Goal: Task Accomplishment & Management: Contribute content

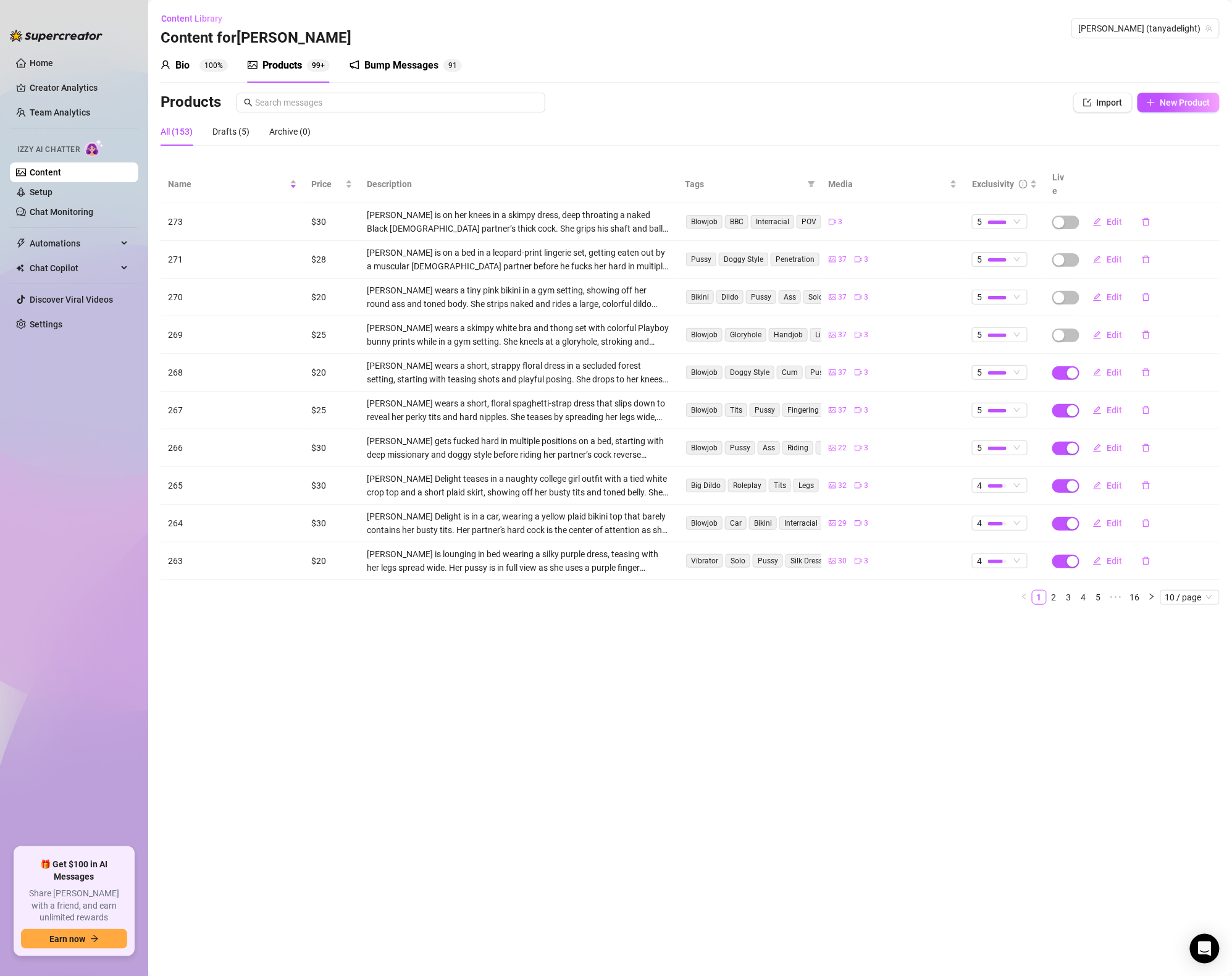
click at [289, 66] on div "Products" at bounding box center [283, 65] width 40 height 15
click at [220, 177] on span "Name" at bounding box center [227, 184] width 119 height 14
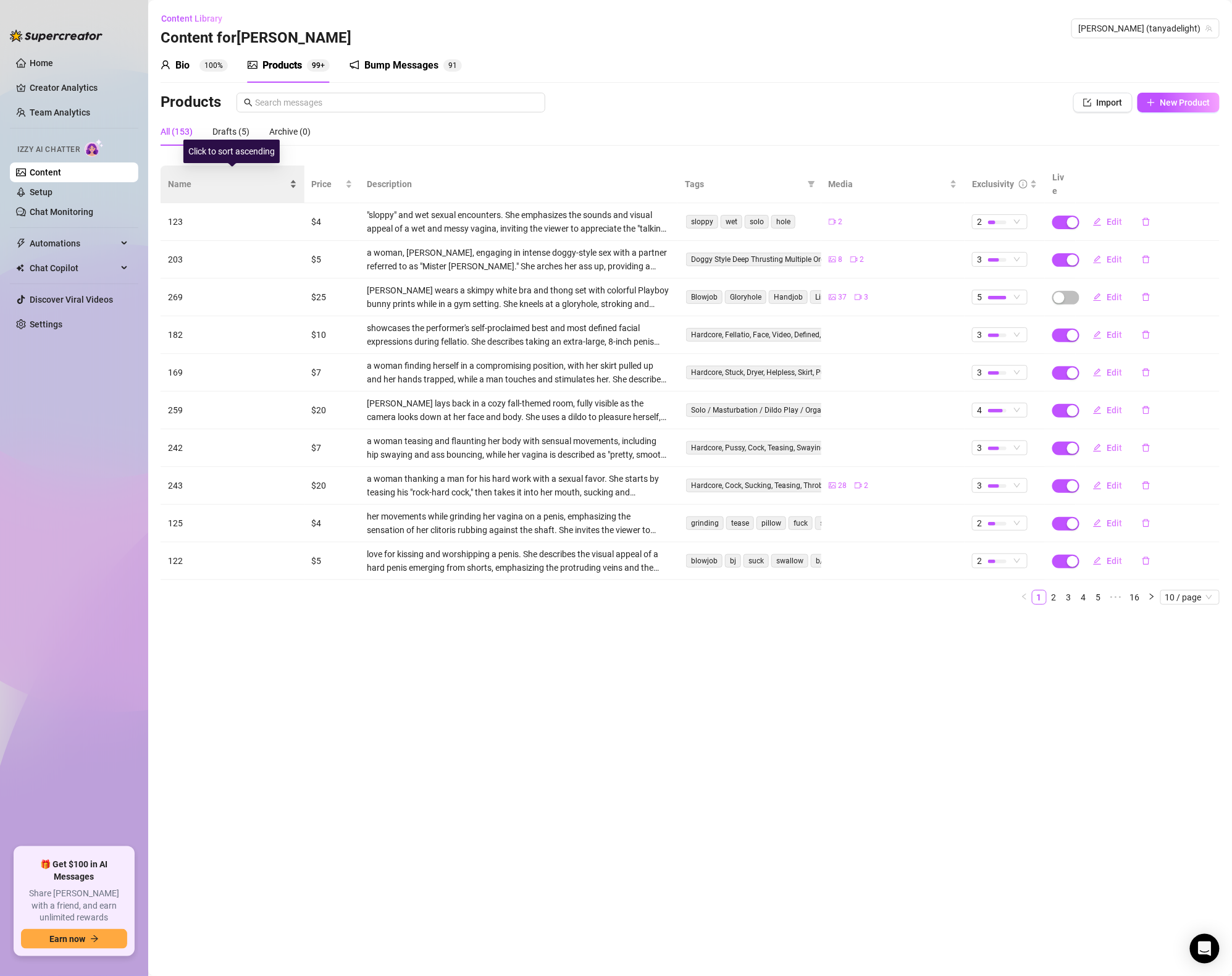
click at [221, 177] on span "Name" at bounding box center [227, 184] width 119 height 14
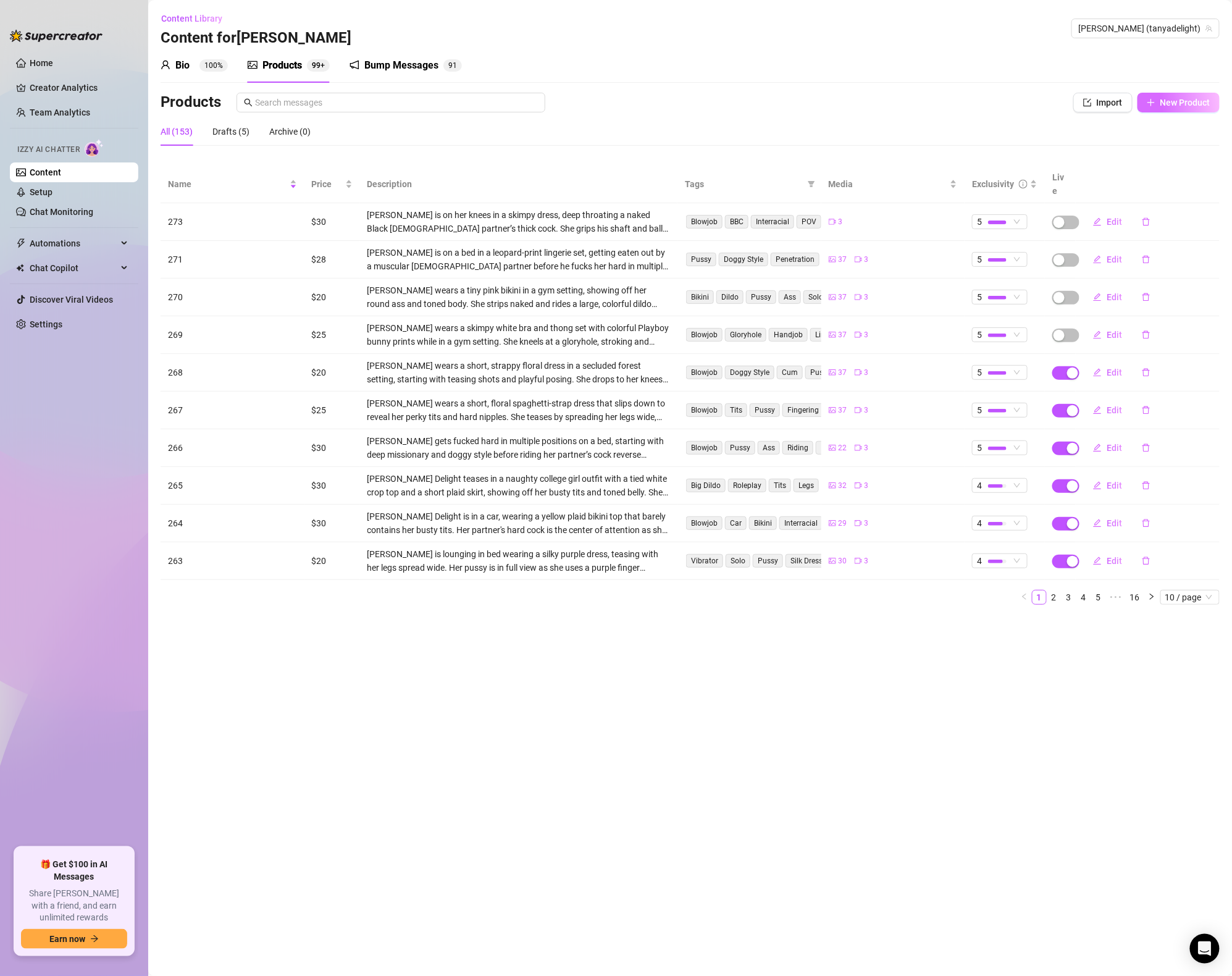
click at [1169, 93] on button "New Product" at bounding box center [1179, 103] width 82 height 20
type textarea "Type your message here..."
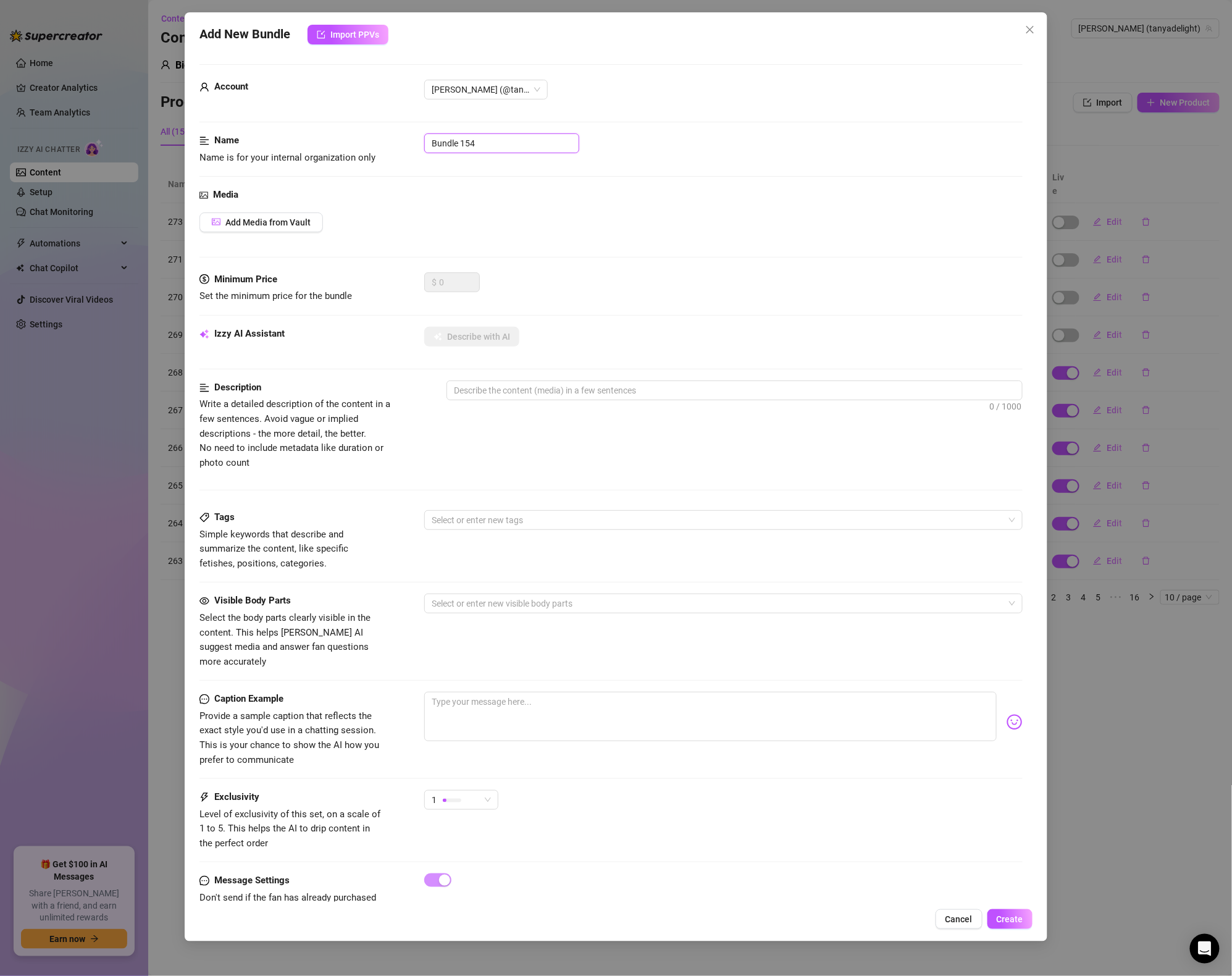
click at [492, 139] on input "Bundle 154" at bounding box center [502, 144] width 155 height 20
type input "272"
click at [702, 149] on div "272" at bounding box center [723, 144] width 599 height 20
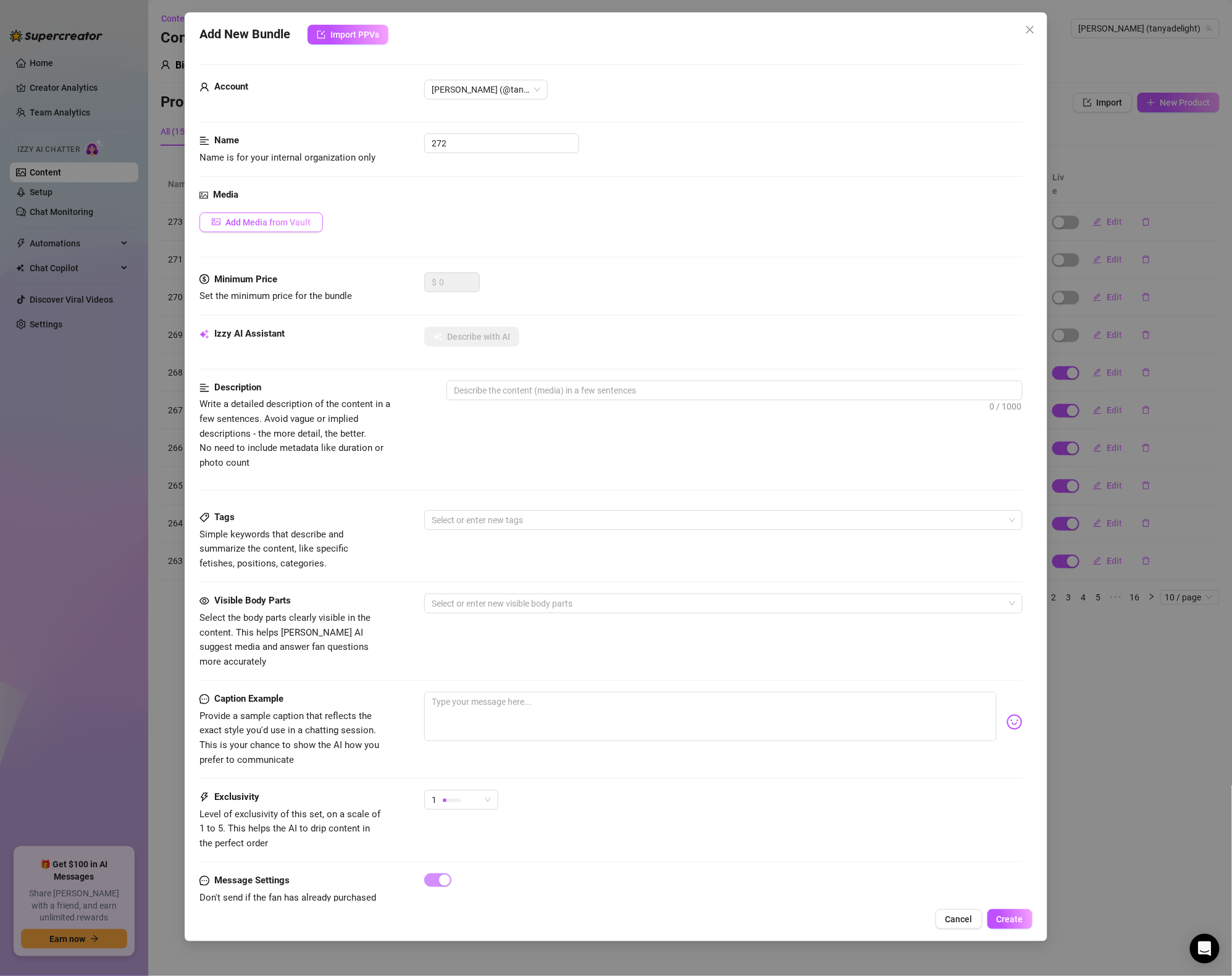
click at [289, 227] on span "Add Media from Vault" at bounding box center [268, 222] width 85 height 10
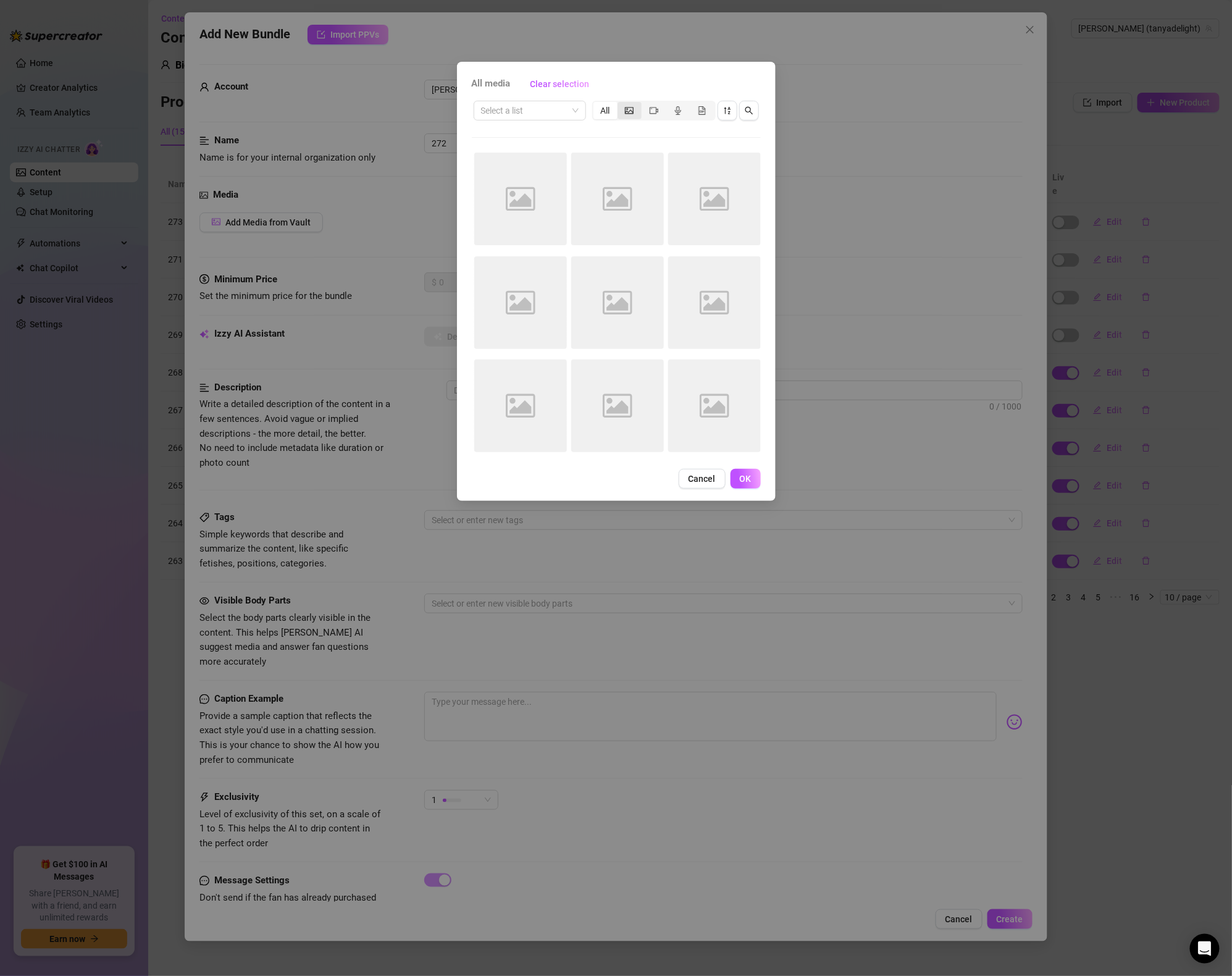
click at [635, 112] on div "segmented control" at bounding box center [629, 111] width 24 height 17
click at [620, 104] on input "segmented control" at bounding box center [620, 104] width 0 height 0
click at [646, 109] on div "segmented control" at bounding box center [653, 111] width 24 height 17
click at [645, 104] on input "segmented control" at bounding box center [645, 104] width 0 height 0
click at [707, 463] on div "All media Clear selection Select a list All Image placeholder Image placeholder…" at bounding box center [616, 281] width 319 height 439
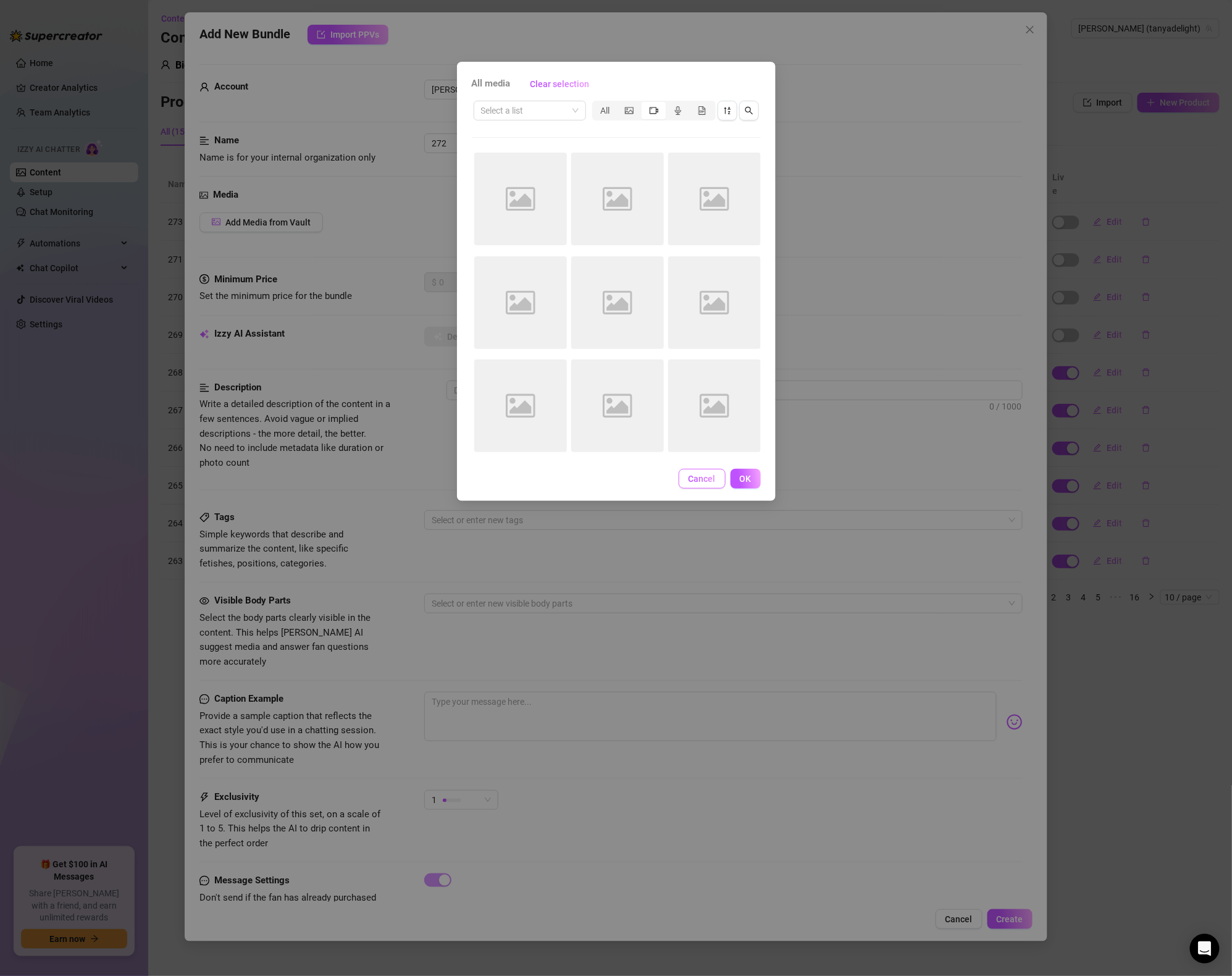
click at [708, 469] on button "Cancel" at bounding box center [702, 479] width 47 height 20
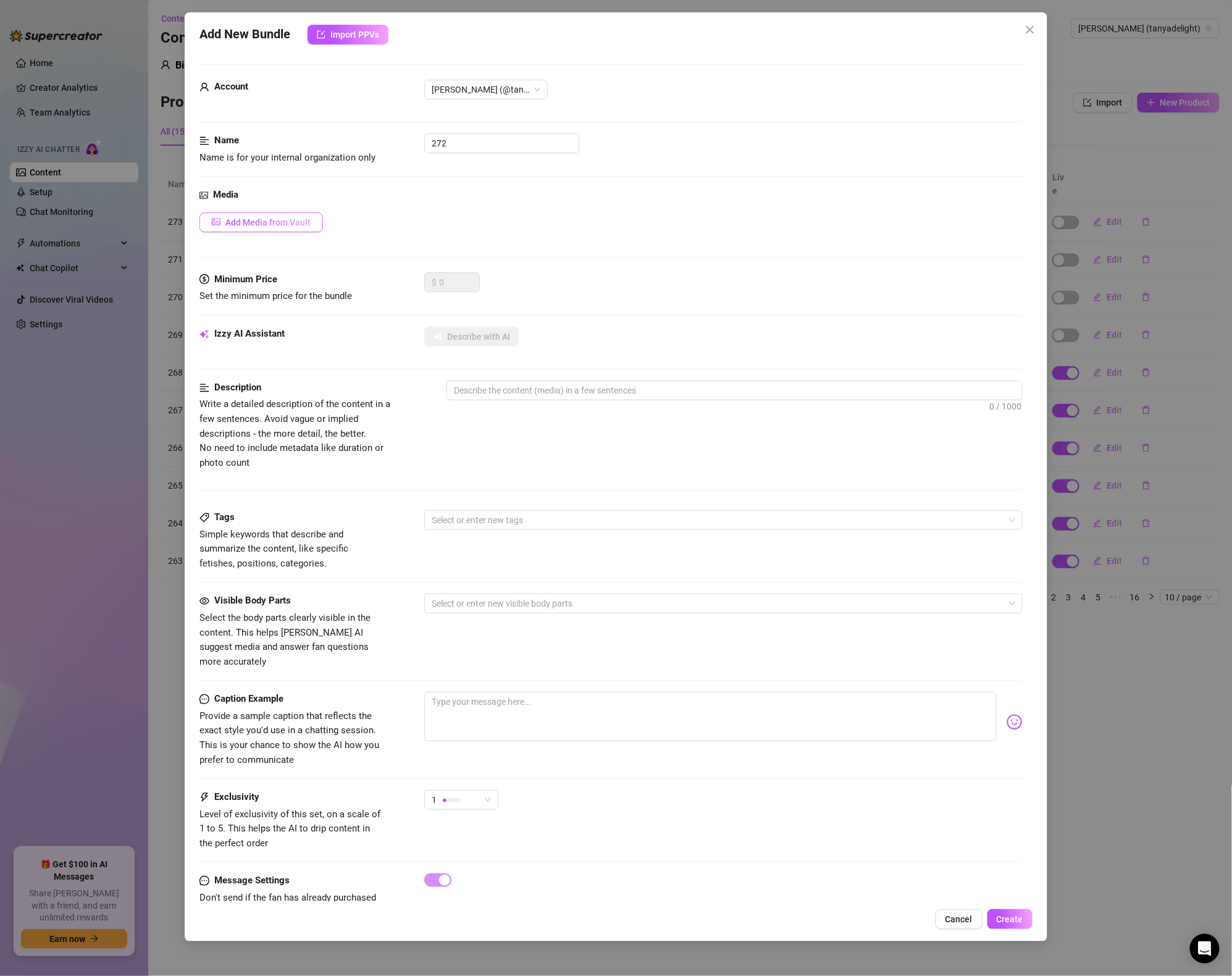
click at [265, 216] on button "Add Media from Vault" at bounding box center [261, 222] width 124 height 20
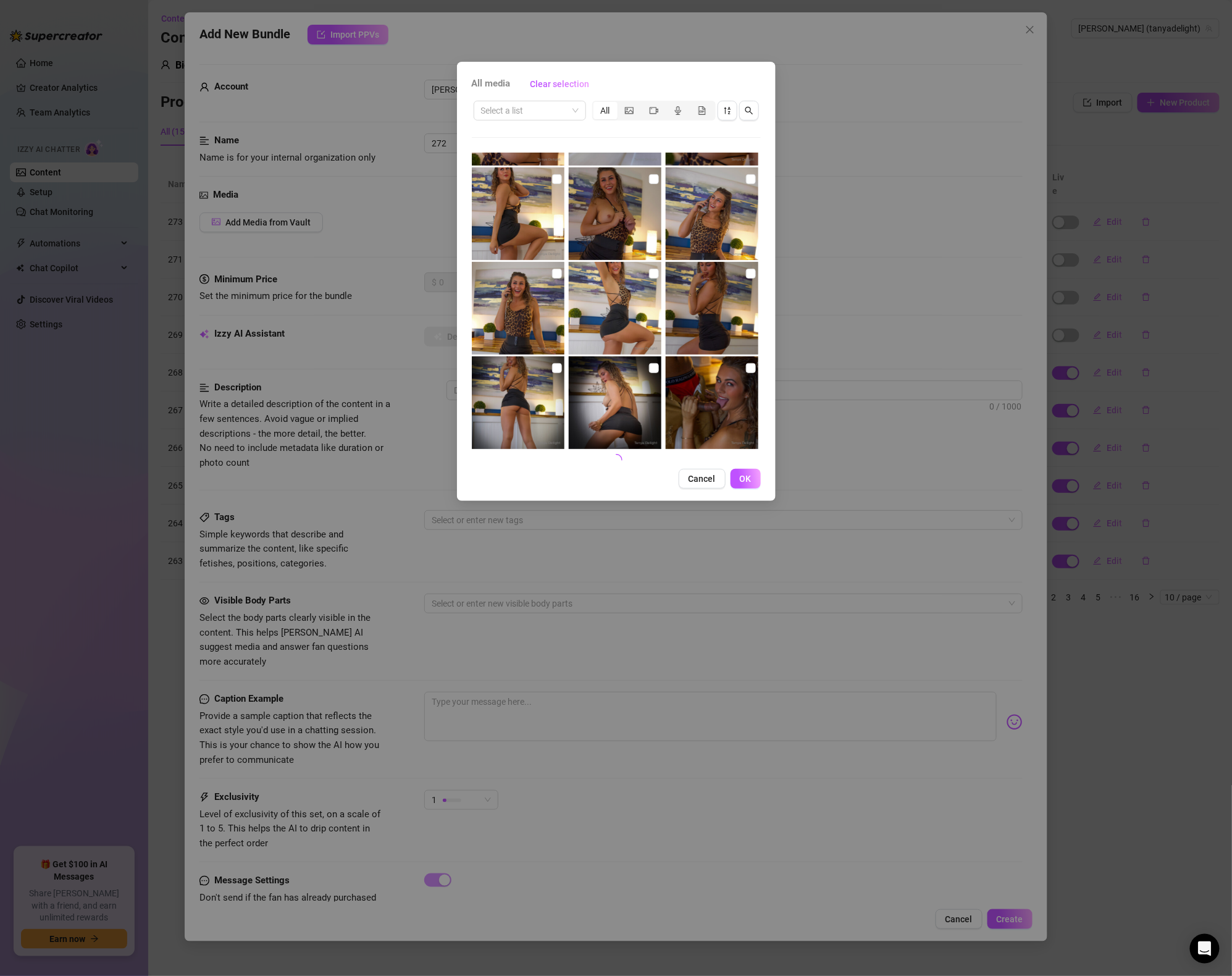
scroll to position [465, 0]
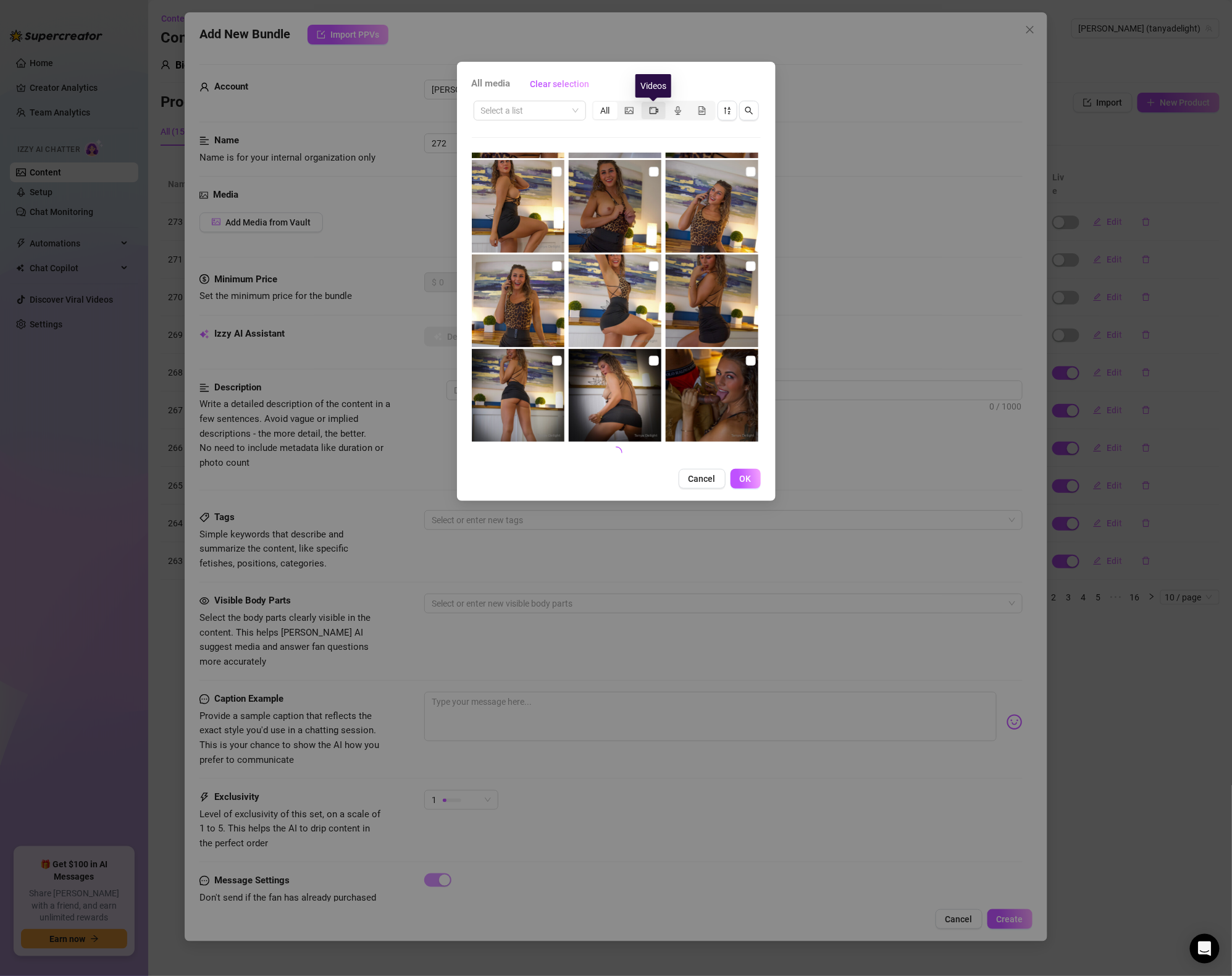
click at [653, 111] on icon "video-camera" at bounding box center [654, 111] width 9 height 9
click at [645, 104] on input "segmented control" at bounding box center [645, 104] width 0 height 0
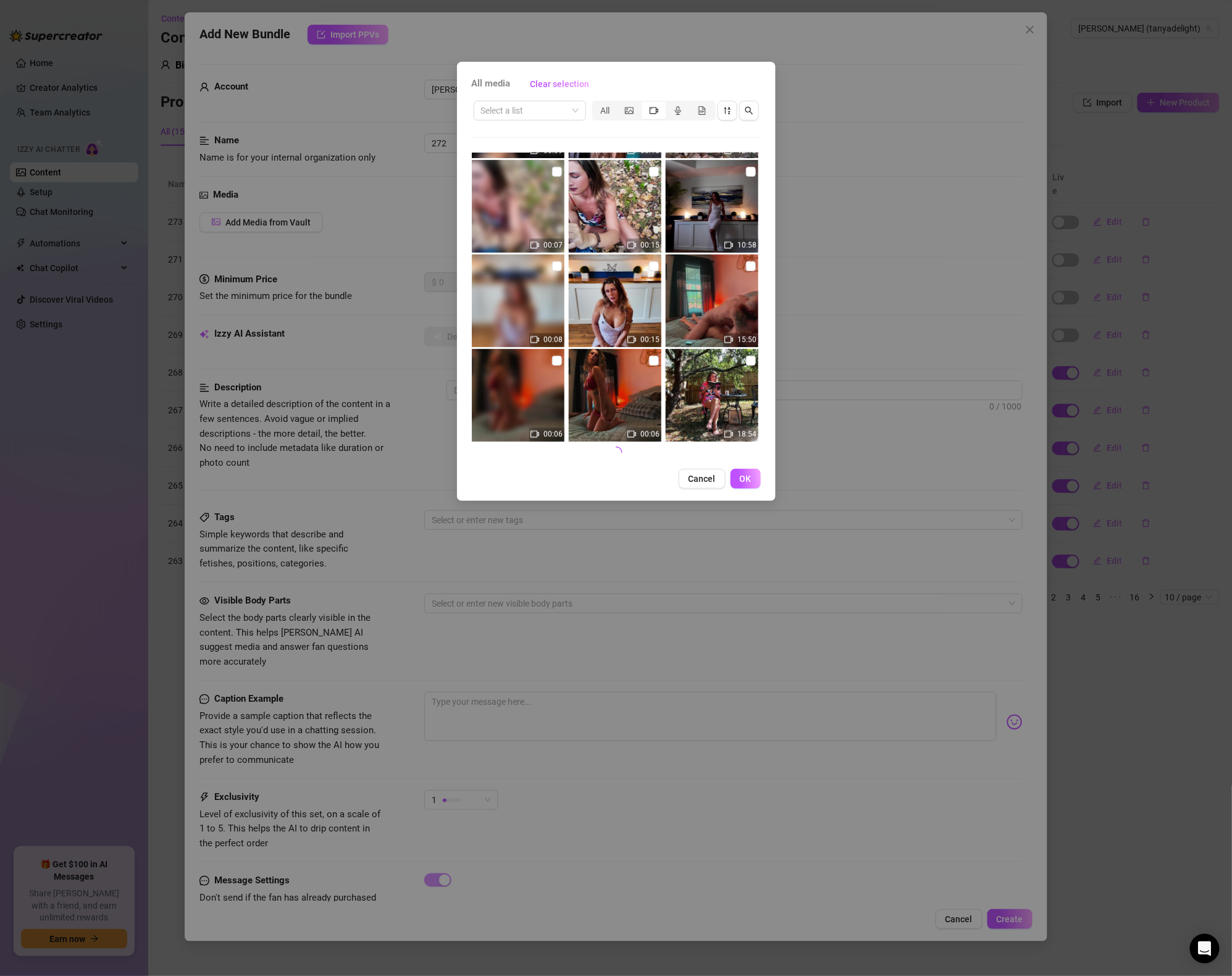
scroll to position [0, 0]
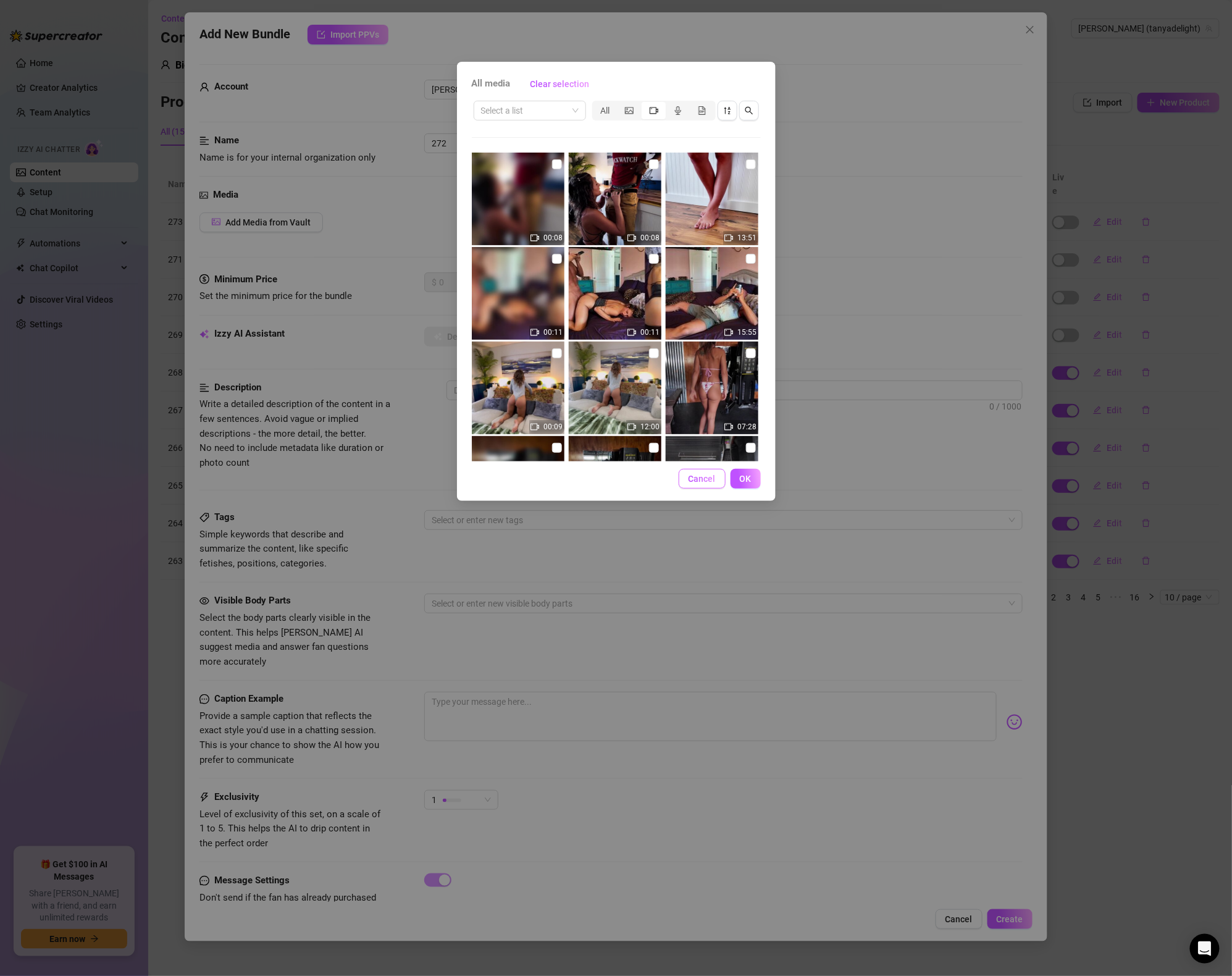
click at [701, 472] on button "Cancel" at bounding box center [702, 479] width 47 height 20
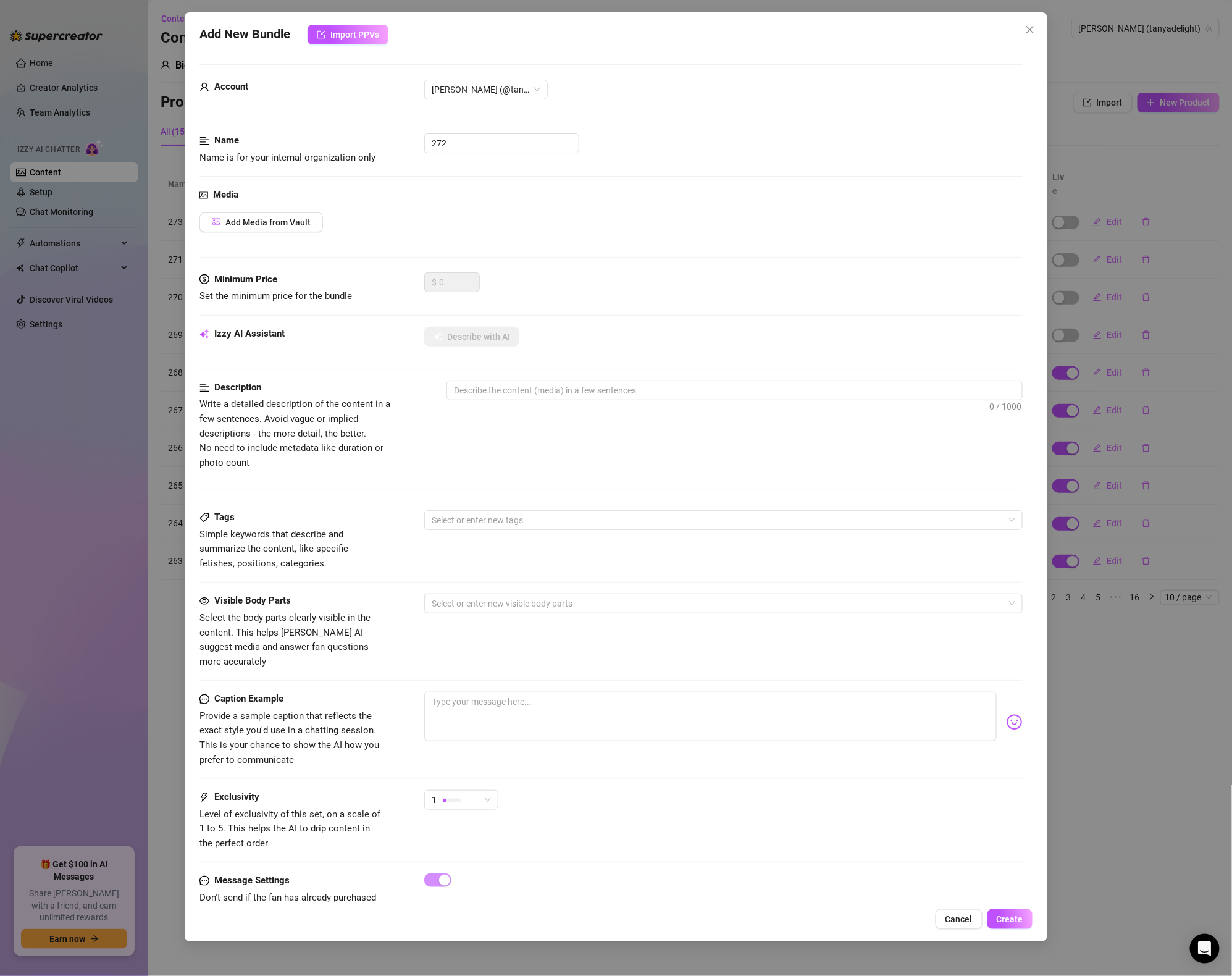
click at [117, 515] on div "Add New Bundle Import PPVs Account [PERSON_NAME] (@tanyadelight) Name Name is f…" at bounding box center [616, 488] width 1232 height 976
